Goal: Information Seeking & Learning: Learn about a topic

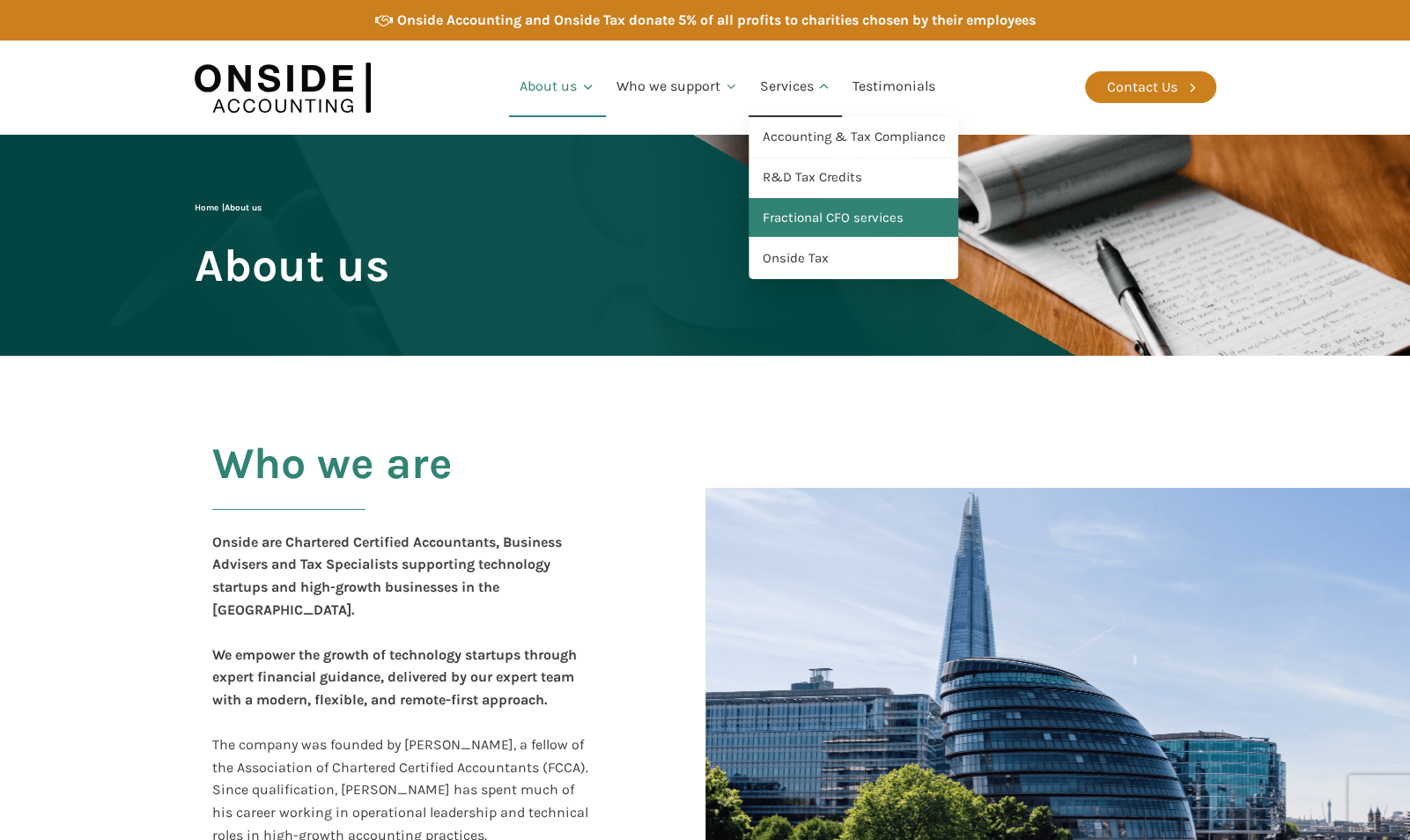
click at [803, 221] on link "Fractional CFO services" at bounding box center [853, 218] width 209 height 41
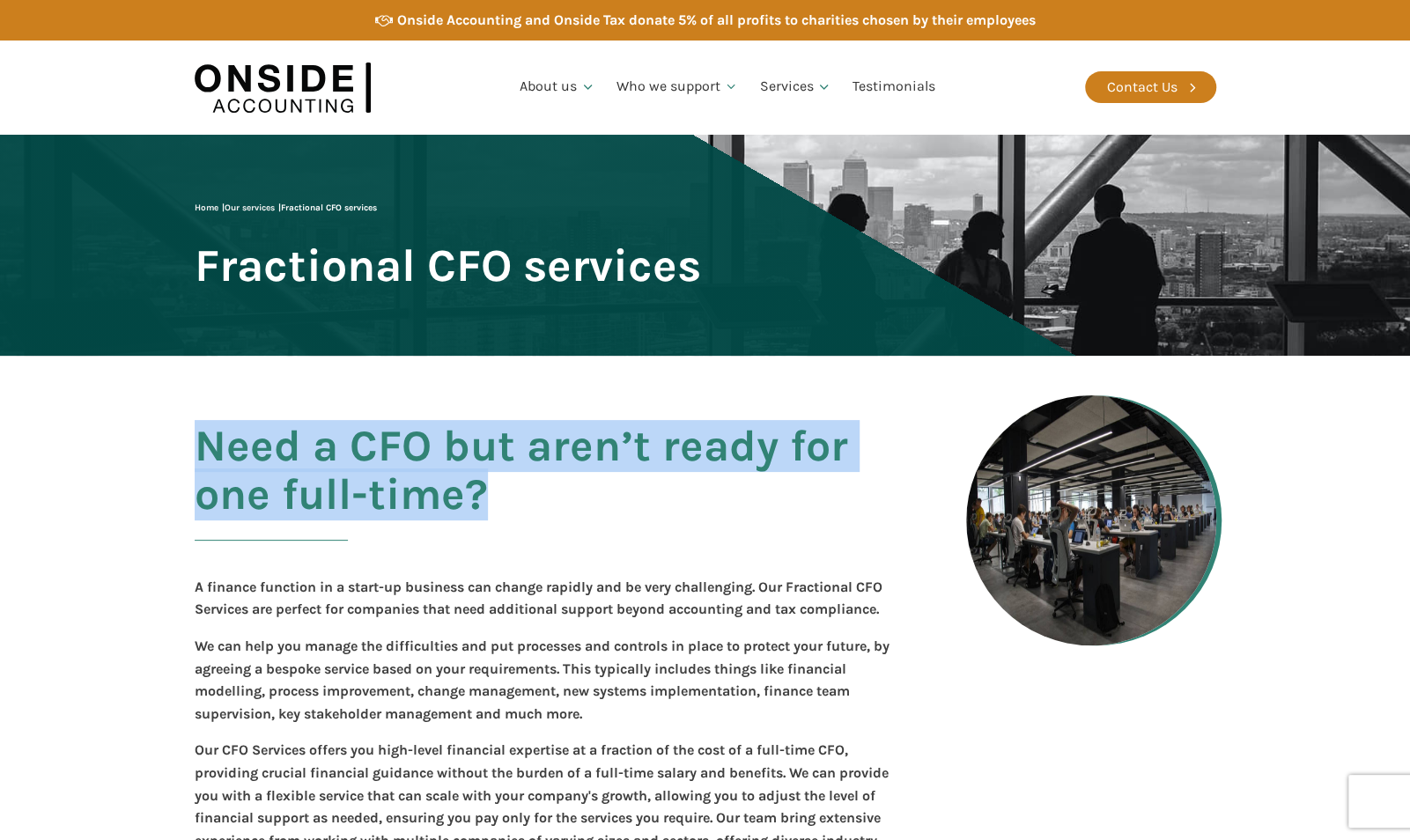
drag, startPoint x: 511, startPoint y: 496, endPoint x: 155, endPoint y: 430, distance: 362.1
click at [155, 430] on section "Need a CFO but aren’t ready for one full-time? A finance function in a start-up…" at bounding box center [705, 708] width 1410 height 705
click at [459, 477] on h2 "Need a CFO but aren’t ready for one full-time?" at bounding box center [552, 492] width 716 height 140
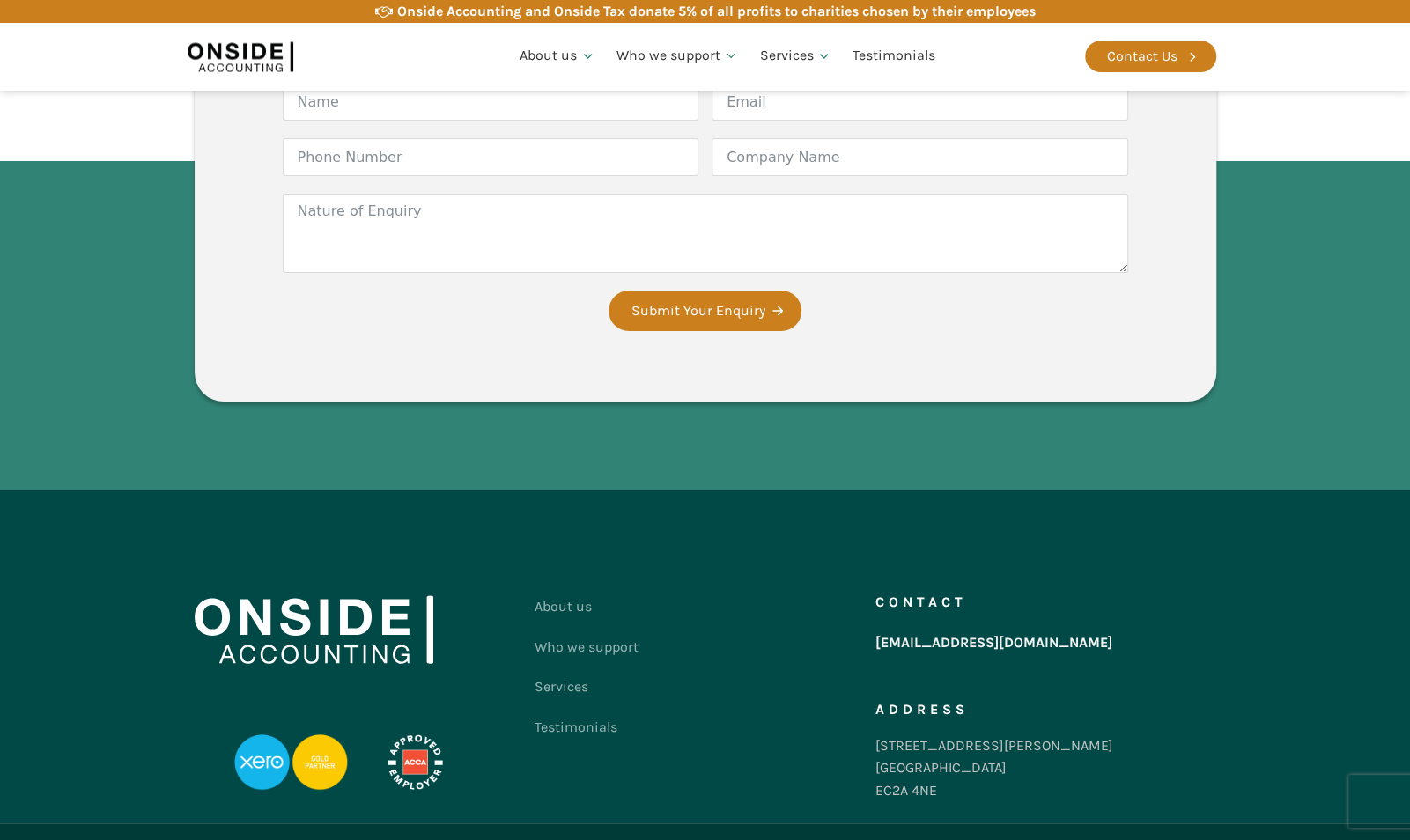
scroll to position [2358, 0]
